Goal: Entertainment & Leisure: Consume media (video, audio)

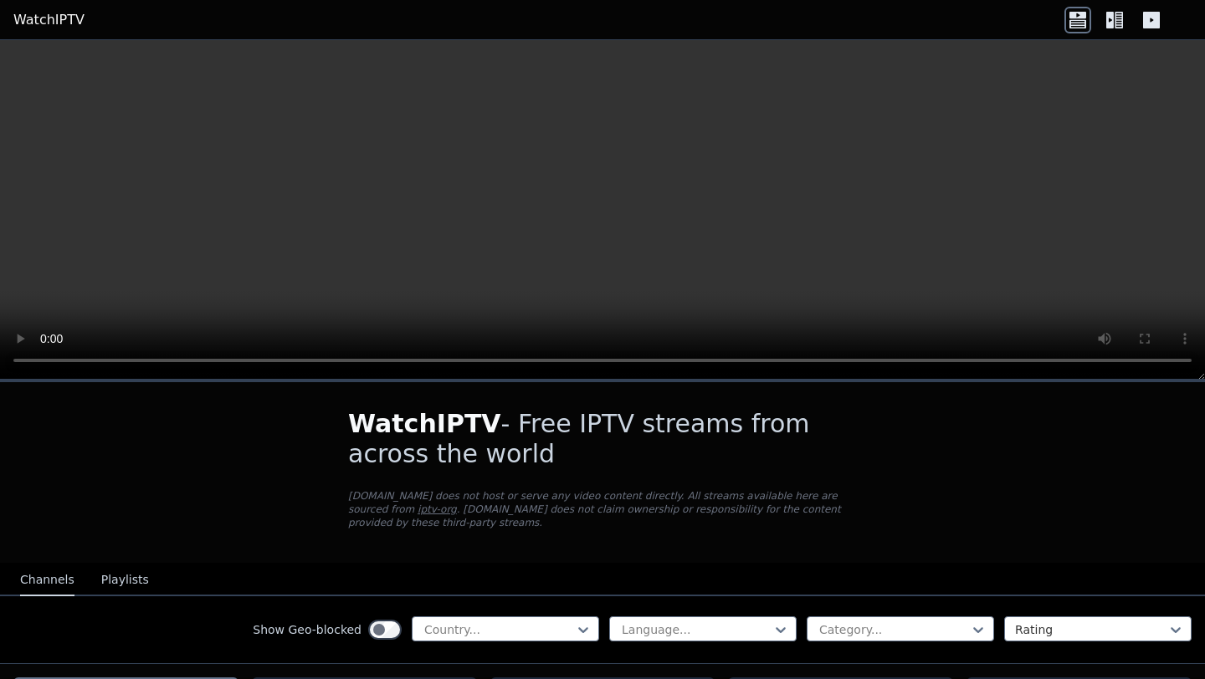
scroll to position [115, 0]
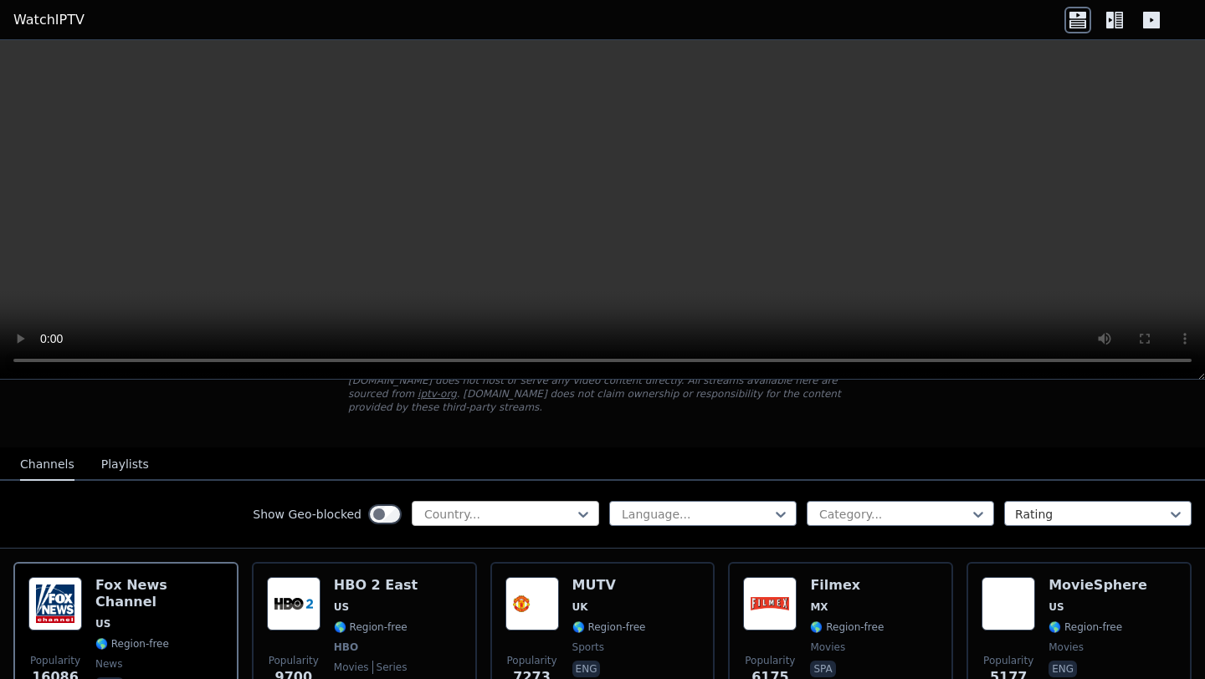
click at [471, 518] on div at bounding box center [499, 514] width 152 height 17
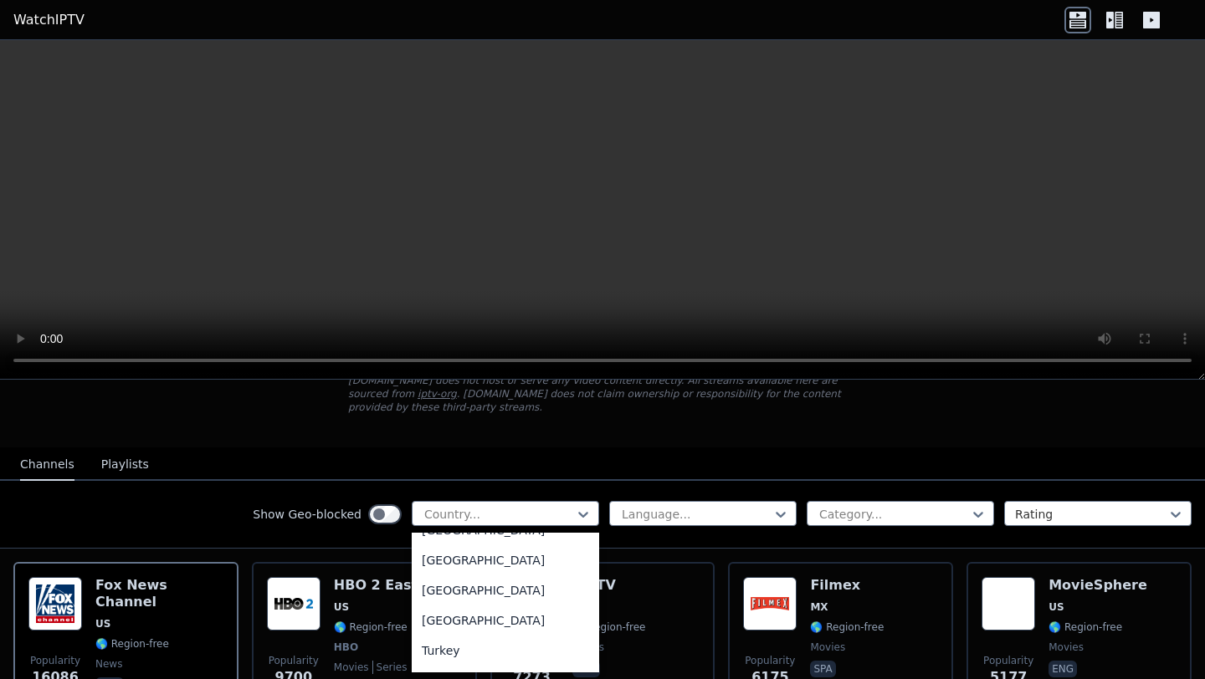
scroll to position [5691, 0]
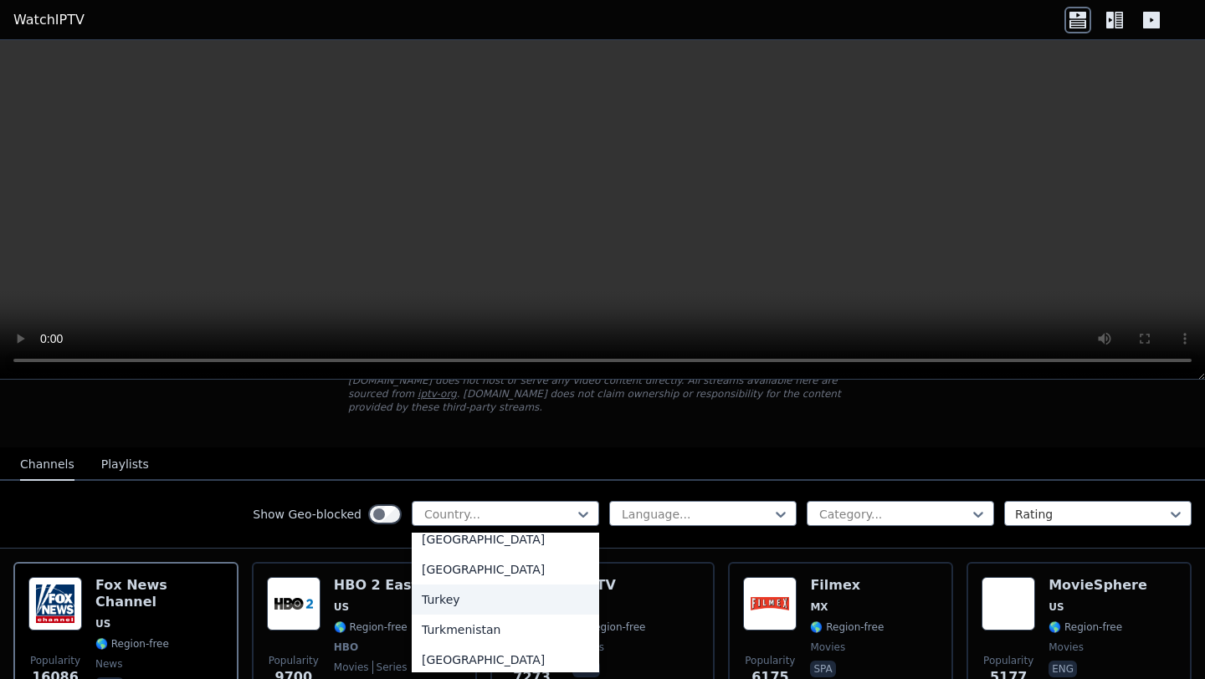
click at [462, 591] on div "Turkey" at bounding box center [505, 600] width 187 height 30
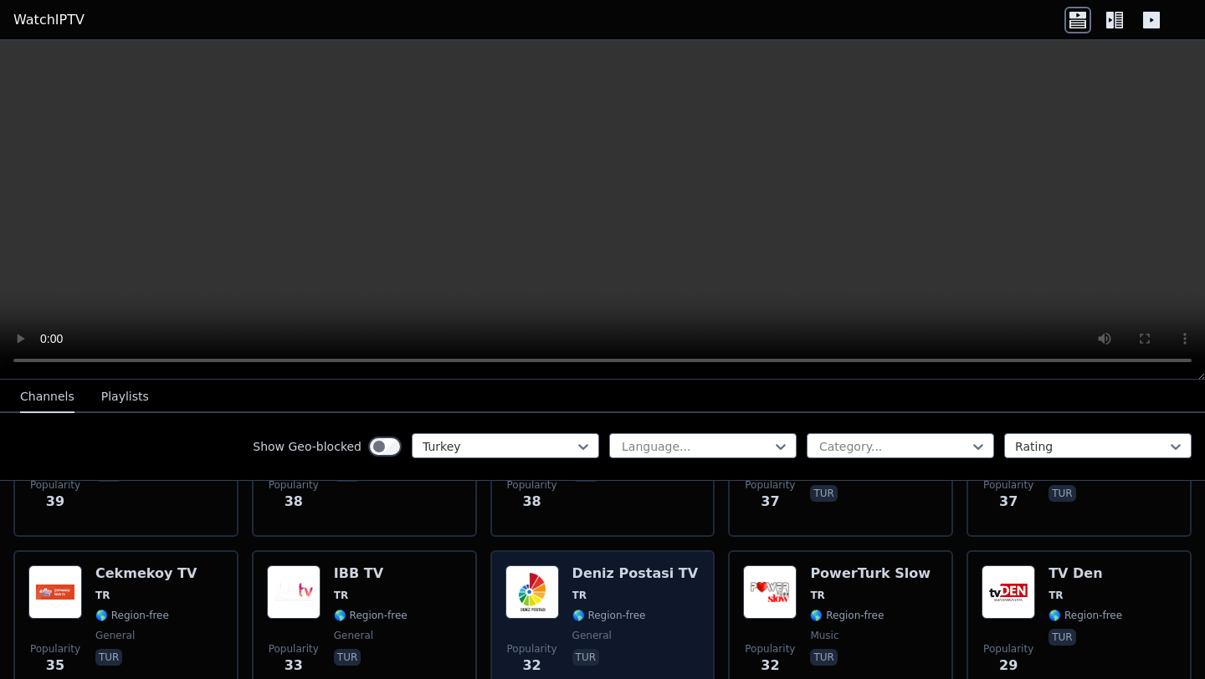
scroll to position [1715, 0]
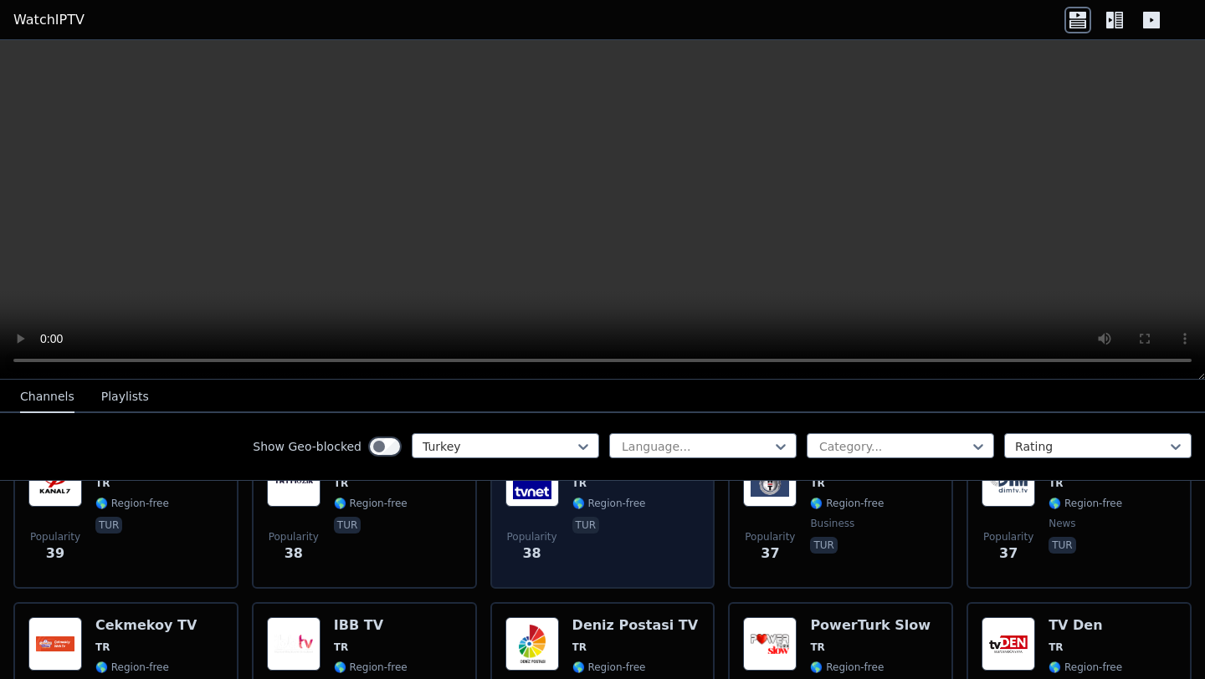
click at [534, 501] on img at bounding box center [532, 480] width 54 height 54
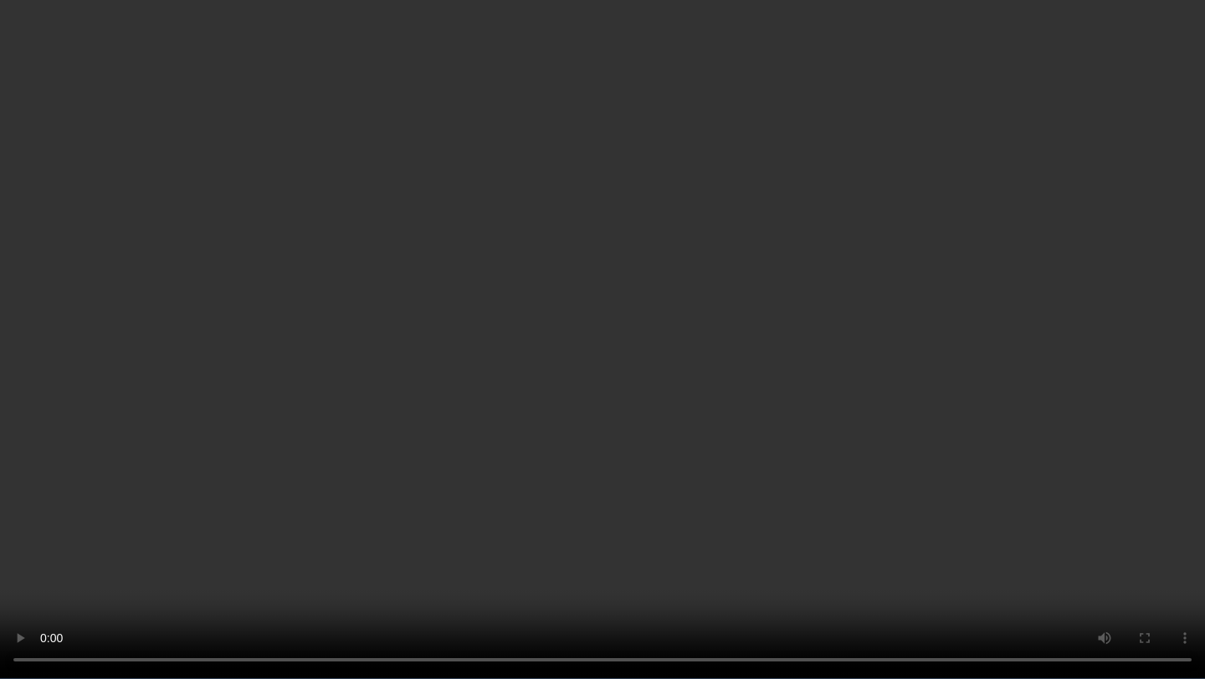
scroll to position [366, 0]
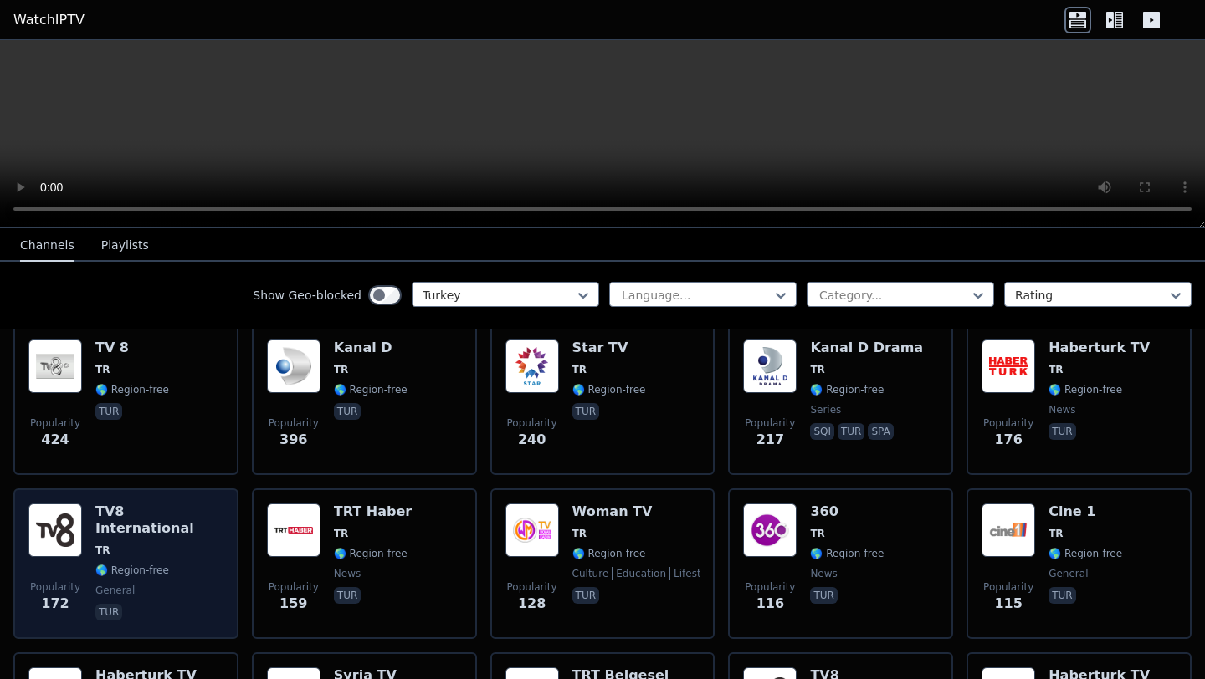
click at [59, 520] on img at bounding box center [55, 531] width 54 height 54
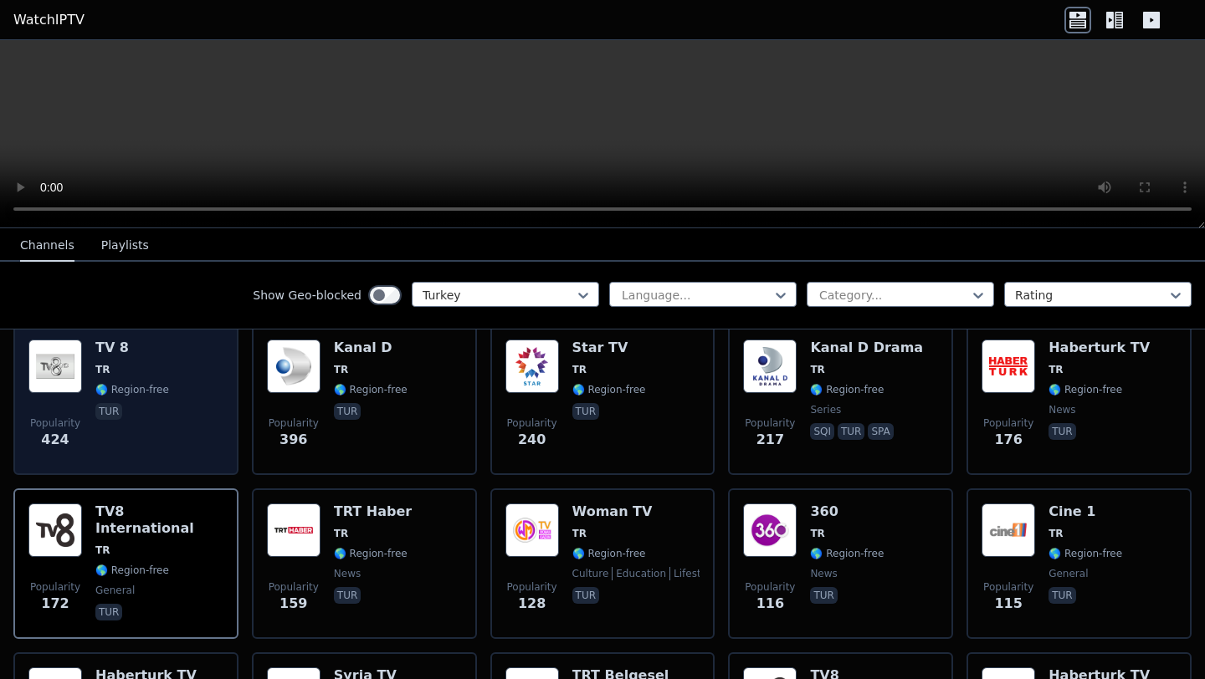
click at [83, 349] on div "Popularity 424 TV 8 TR 🌎 Region-free tur" at bounding box center [125, 400] width 195 height 120
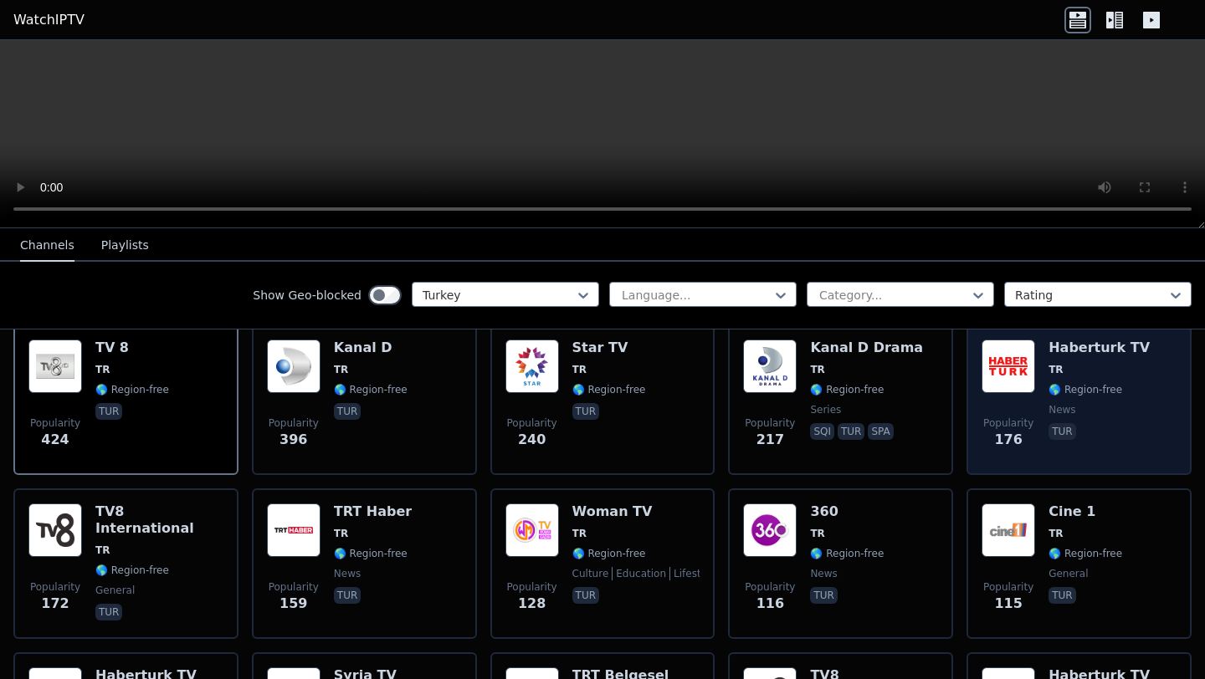
click at [1012, 351] on img at bounding box center [1008, 367] width 54 height 54
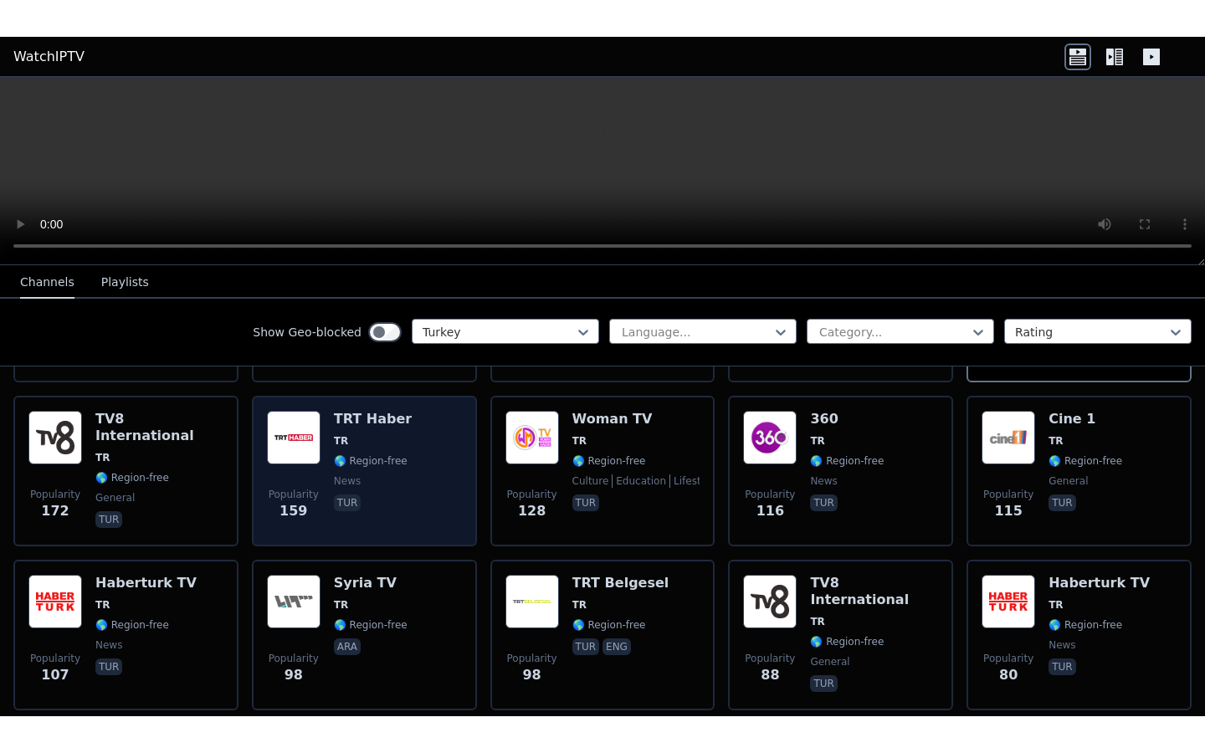
scroll to position [500, 0]
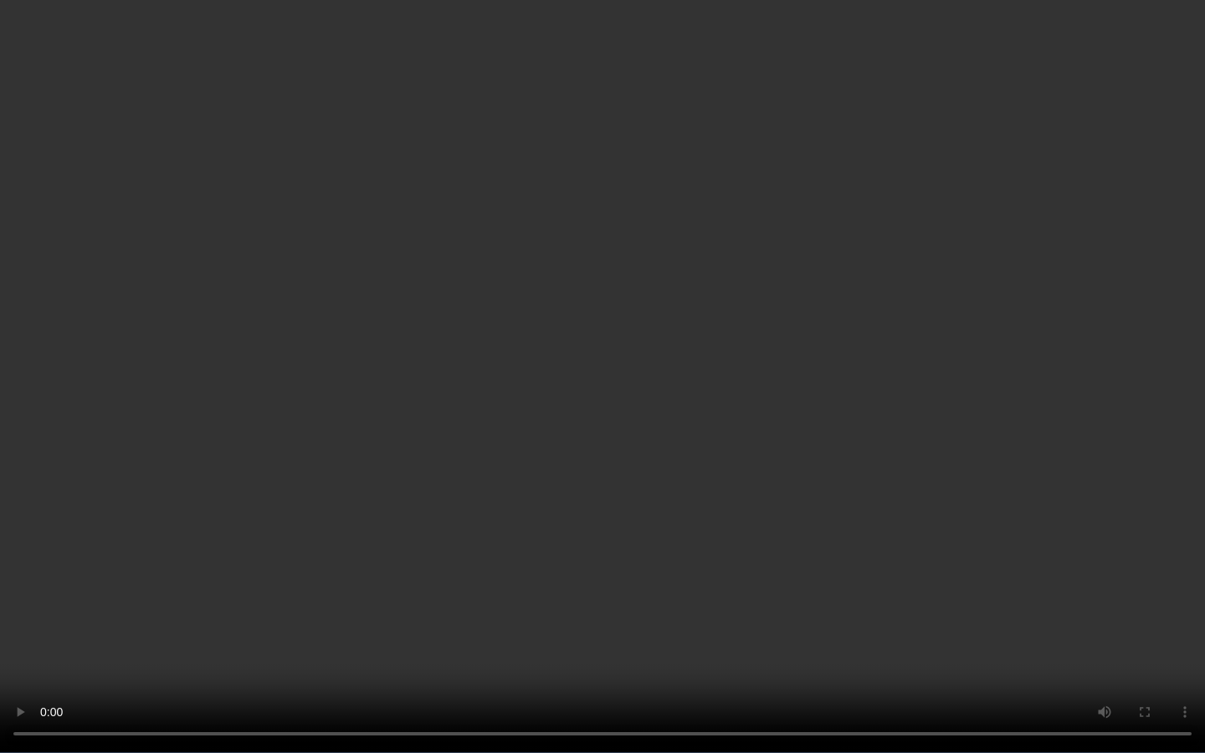
click at [1079, 122] on video at bounding box center [602, 376] width 1205 height 753
